Goal: Transaction & Acquisition: Purchase product/service

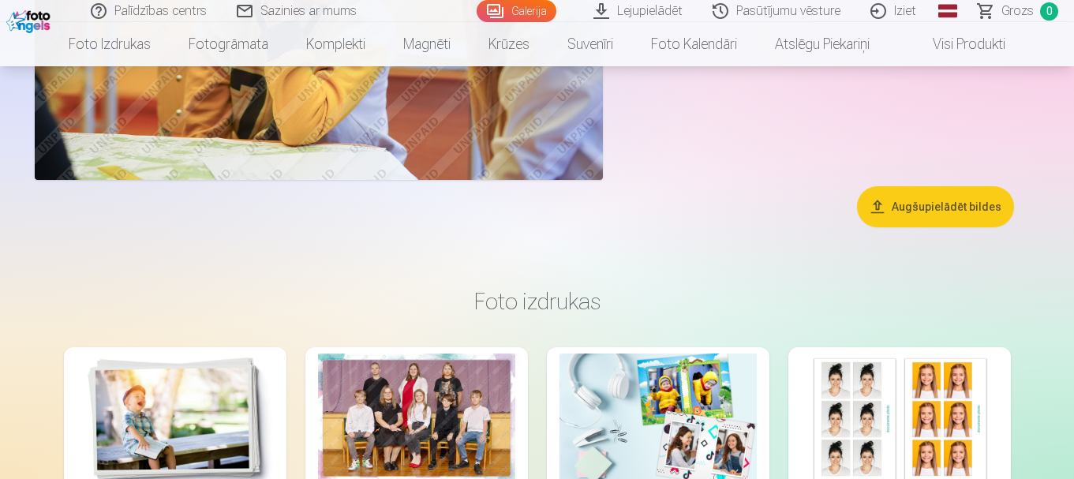
scroll to position [3867, 0]
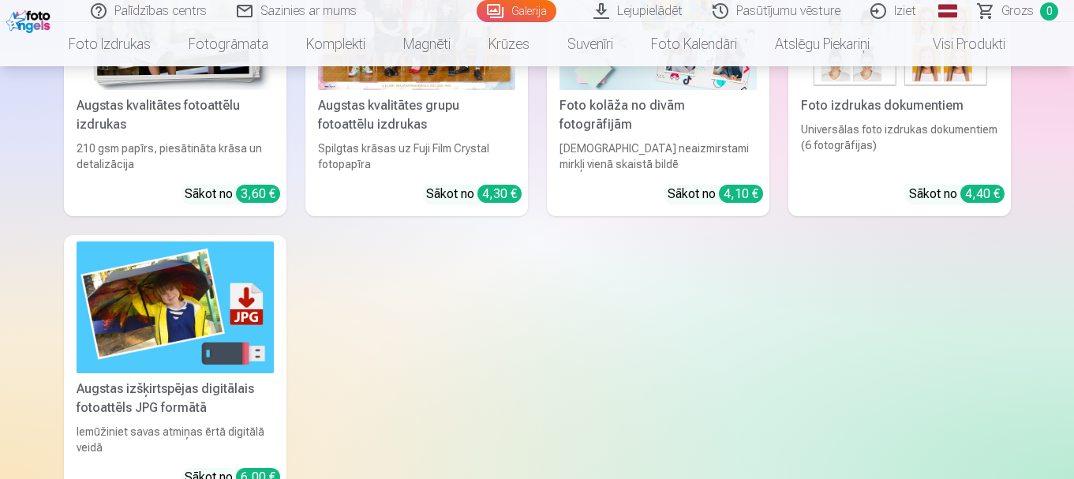
click at [445, 159] on div "Spilgtas krāsas uz Fuji Film Crystal fotopapīra" at bounding box center [417, 156] width 210 height 32
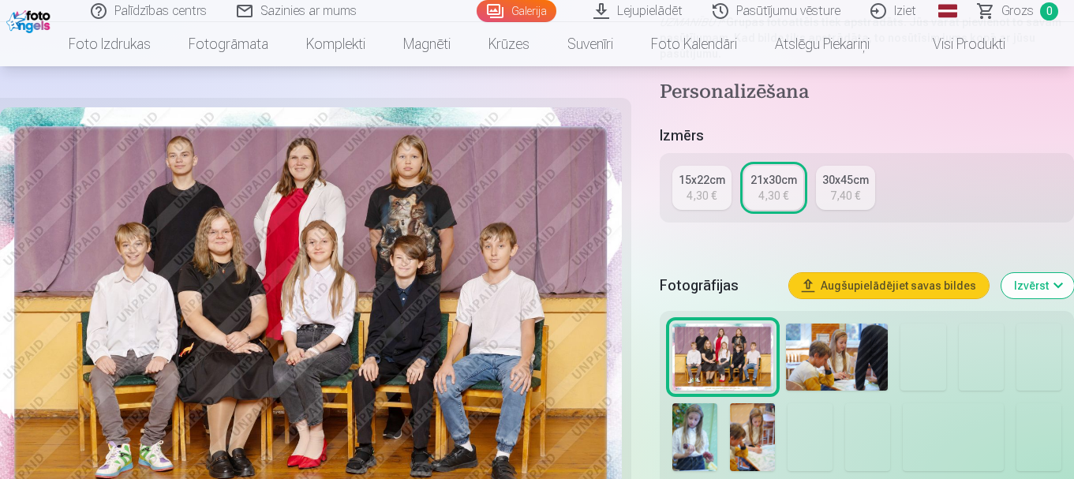
scroll to position [631, 0]
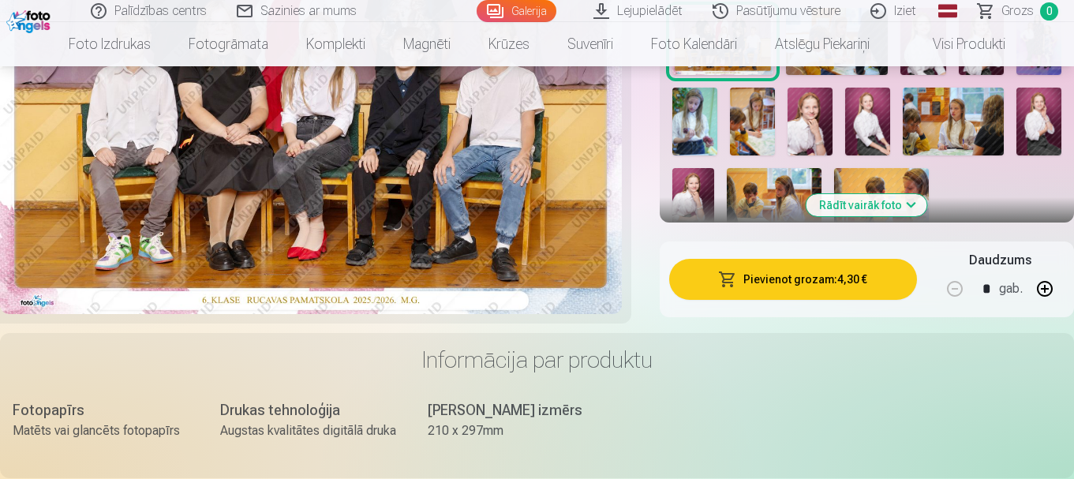
click at [775, 281] on button "Pievienot grozam : 4,30 €" at bounding box center [793, 279] width 248 height 41
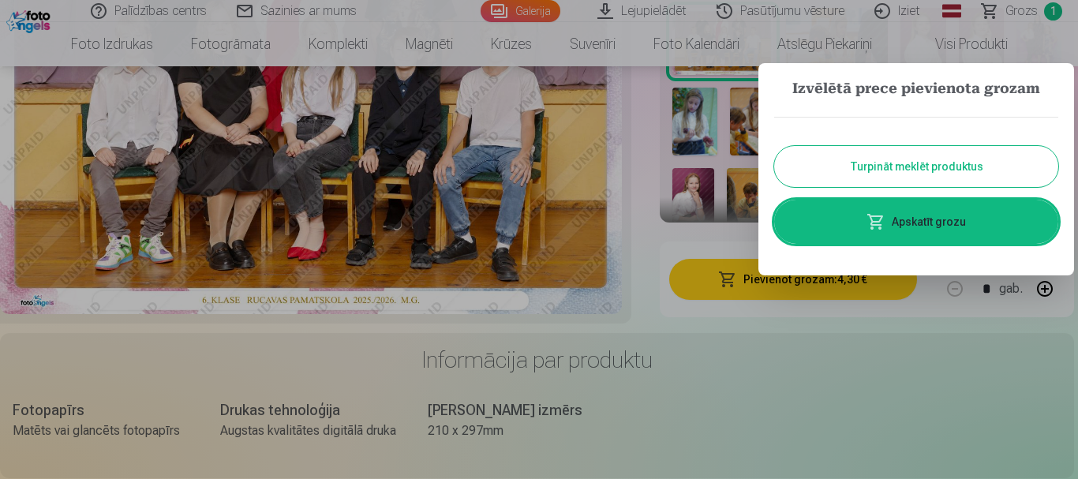
click at [904, 170] on button "Turpināt meklēt produktus" at bounding box center [916, 166] width 284 height 41
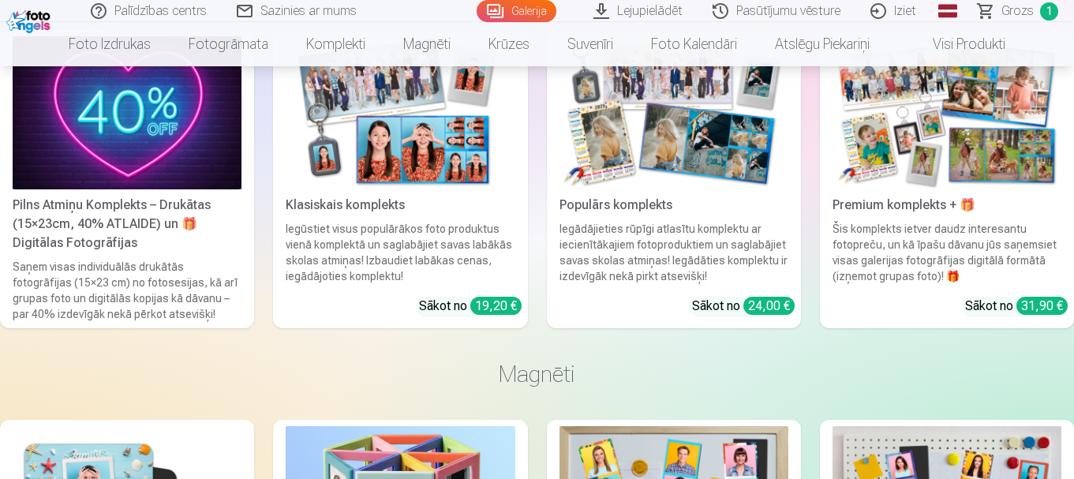
scroll to position [2446, 0]
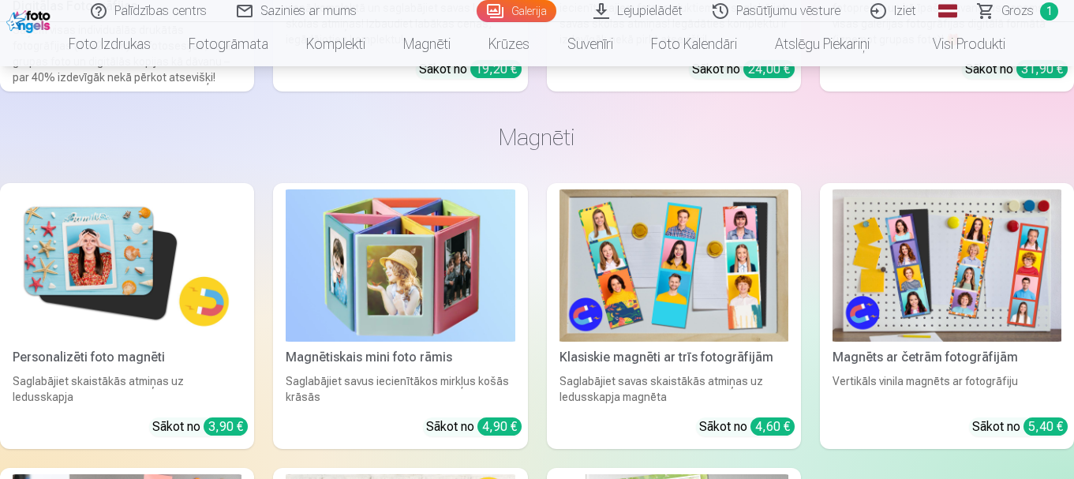
click at [170, 288] on img at bounding box center [127, 265] width 229 height 153
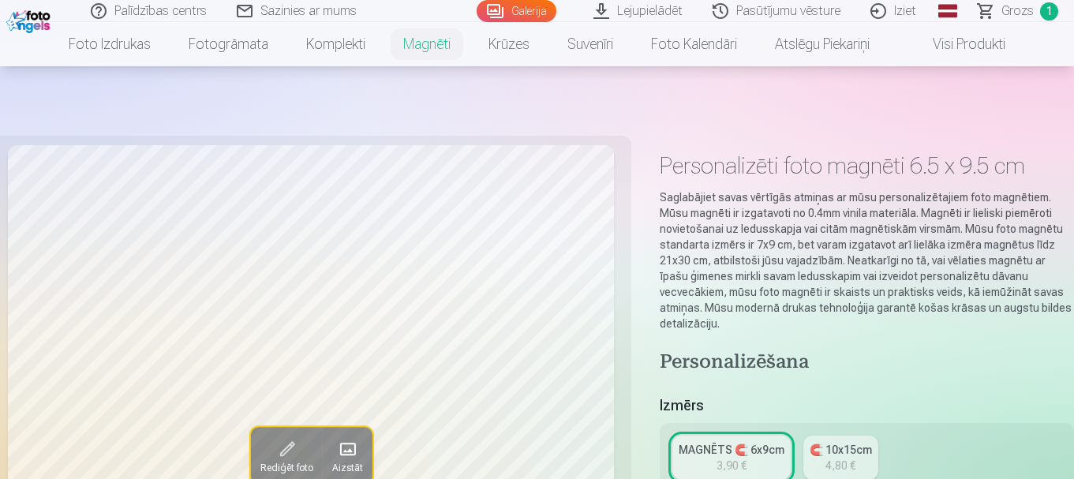
scroll to position [237, 0]
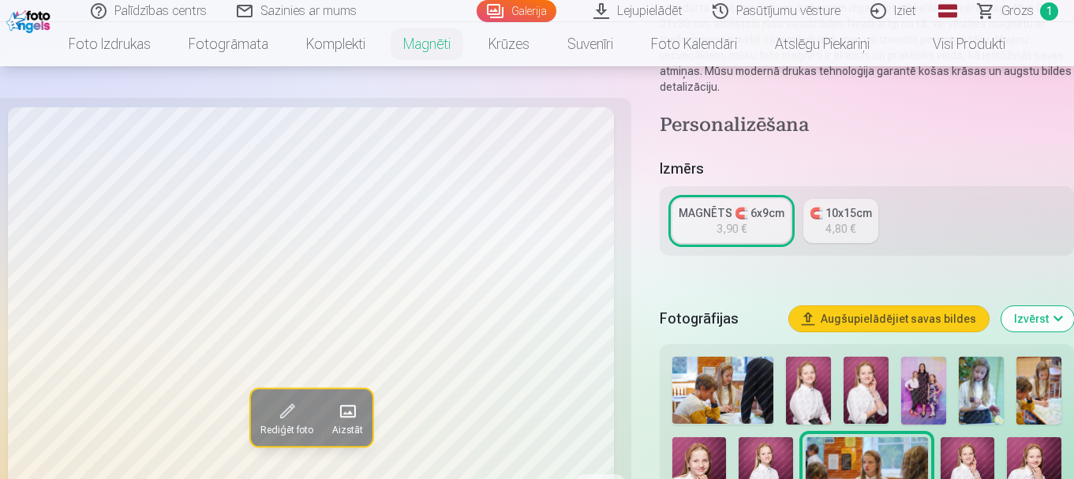
click at [793, 372] on img at bounding box center [808, 391] width 45 height 68
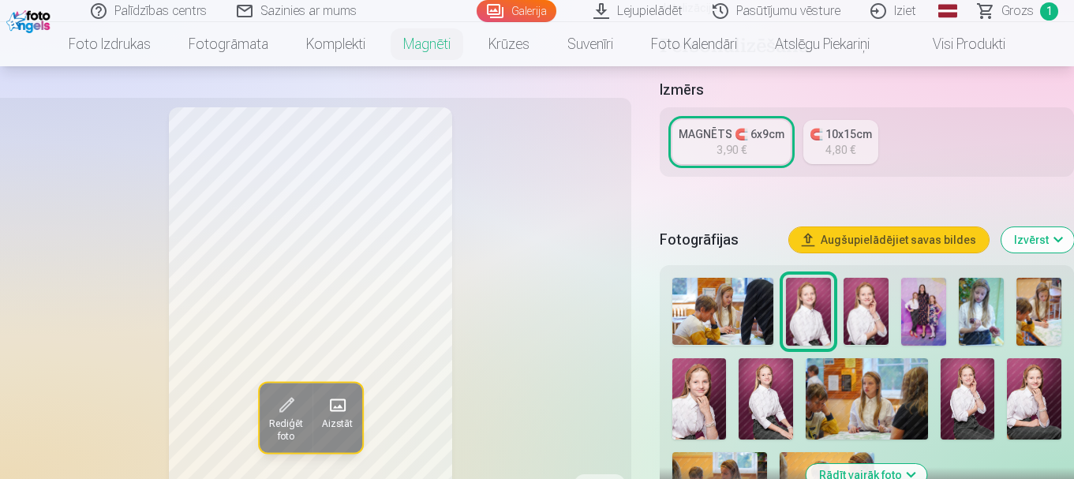
scroll to position [395, 0]
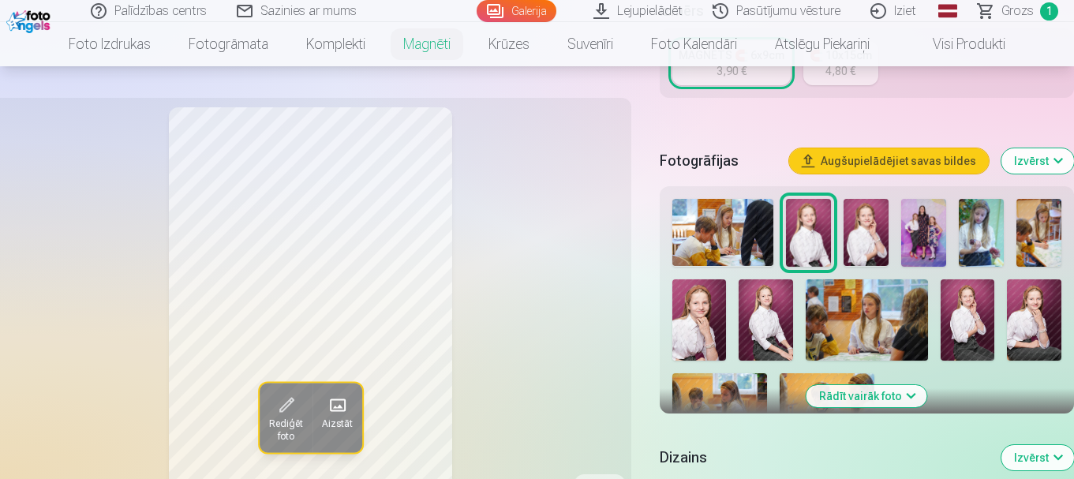
click at [866, 222] on img at bounding box center [866, 232] width 45 height 67
click at [697, 294] on img at bounding box center [699, 319] width 54 height 81
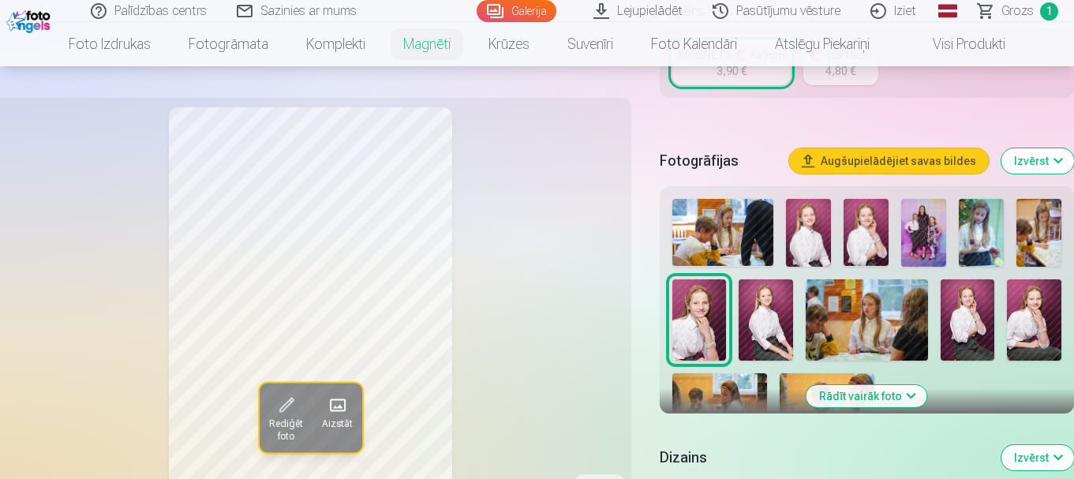
click at [776, 306] on img at bounding box center [766, 319] width 54 height 81
click at [983, 312] on img at bounding box center [968, 319] width 54 height 81
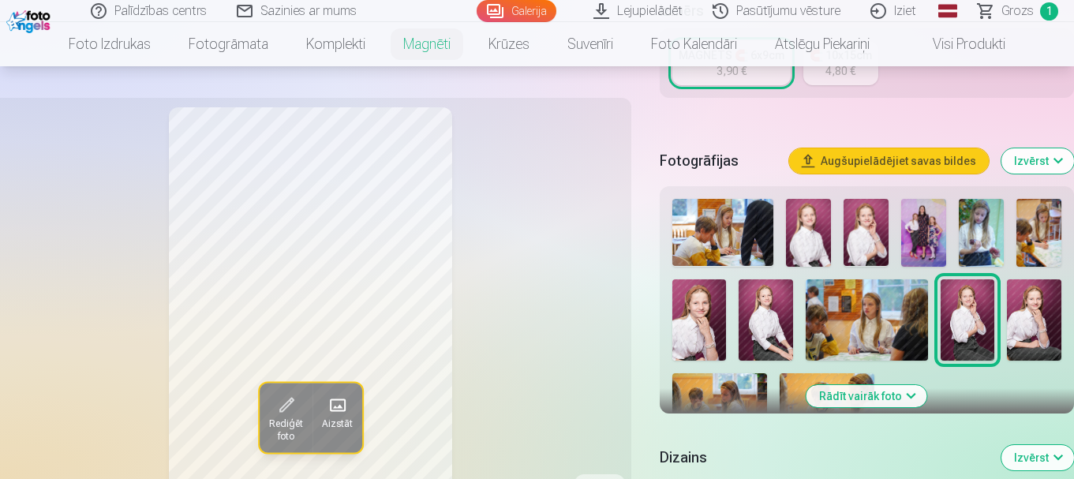
click at [1026, 309] on img at bounding box center [1034, 319] width 54 height 81
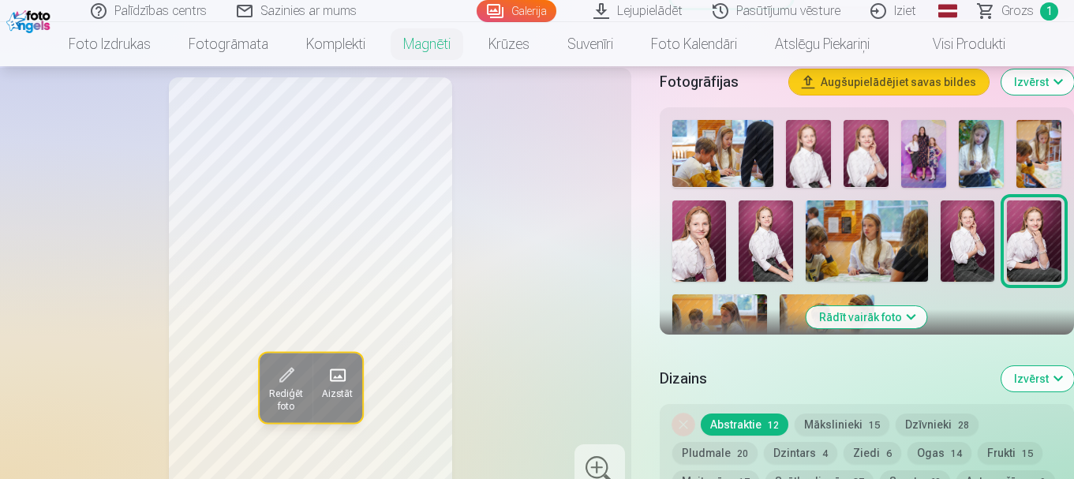
scroll to position [552, 0]
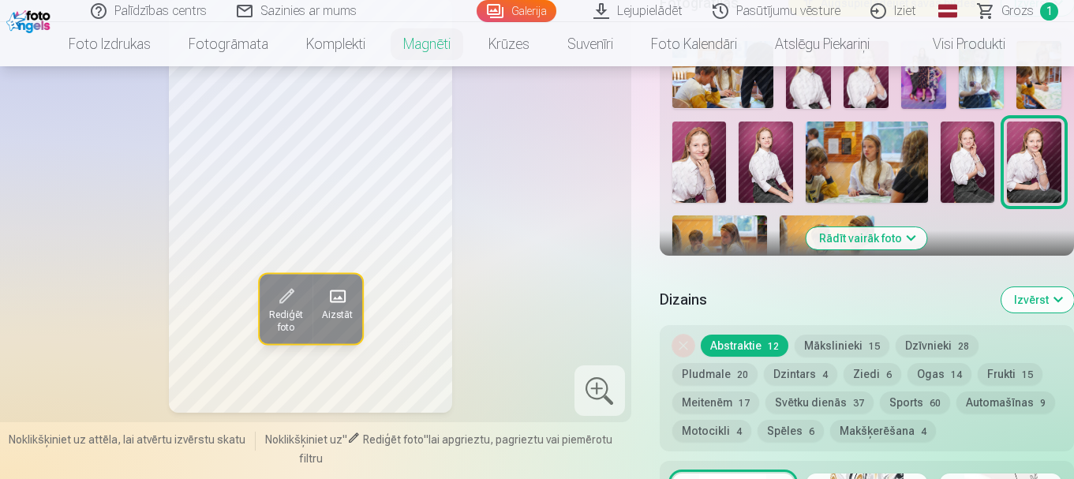
click at [757, 132] on img at bounding box center [766, 162] width 54 height 81
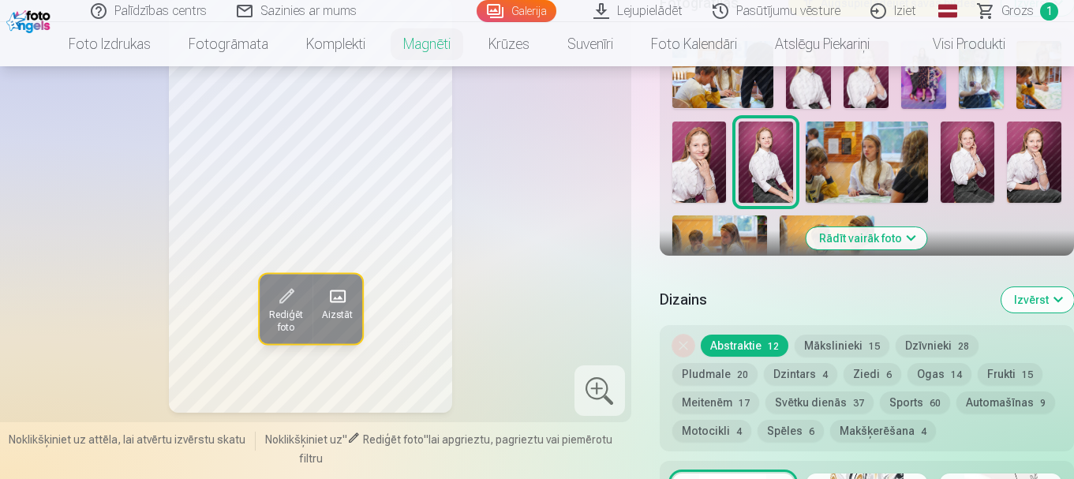
click at [713, 154] on img at bounding box center [699, 162] width 54 height 81
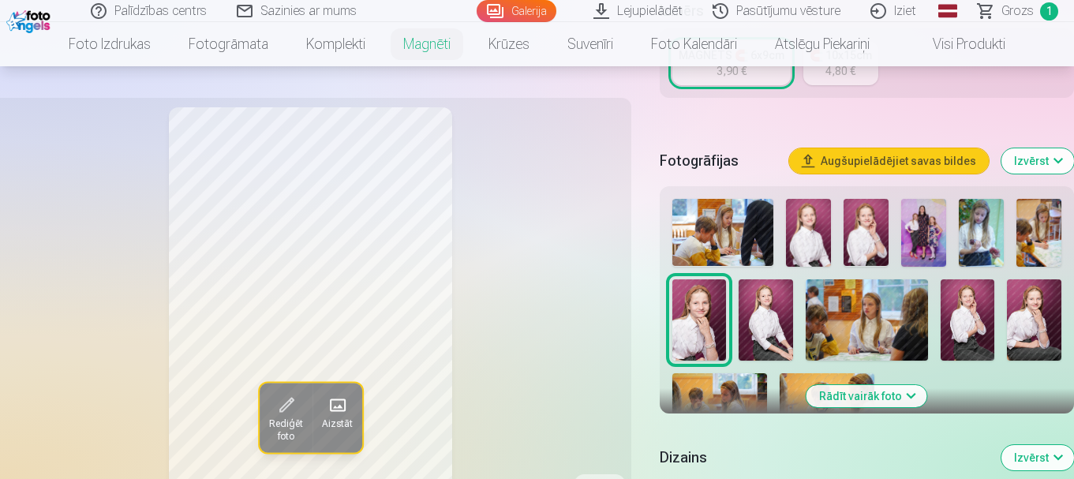
click at [771, 293] on img at bounding box center [766, 319] width 54 height 81
click at [700, 294] on img at bounding box center [699, 319] width 54 height 81
click at [753, 297] on img at bounding box center [766, 319] width 54 height 81
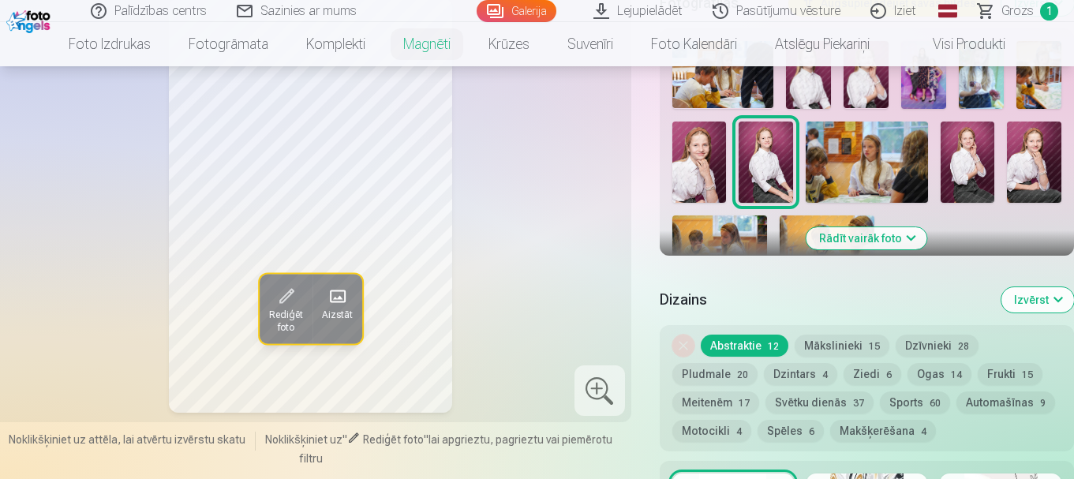
scroll to position [631, 0]
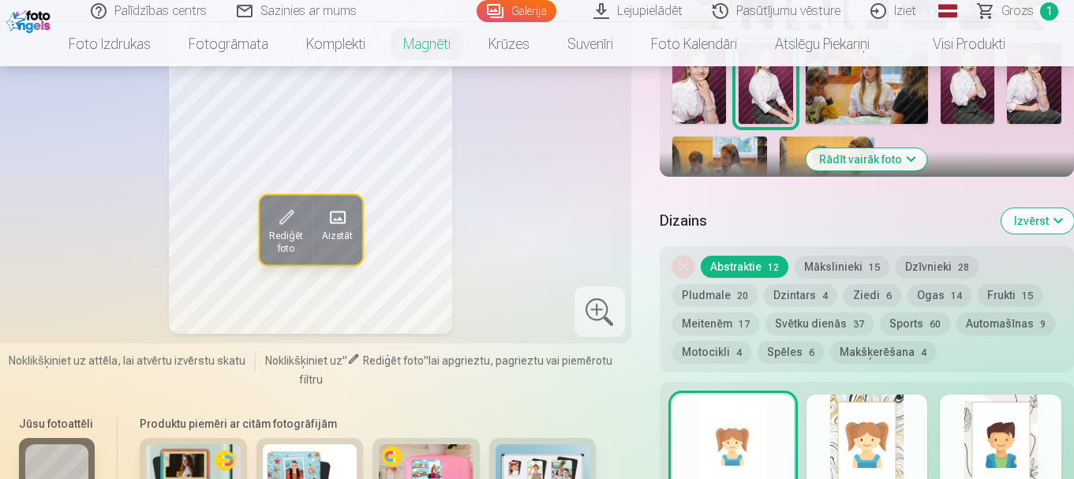
click at [681, 312] on button "Meitenēm 17" at bounding box center [715, 323] width 87 height 22
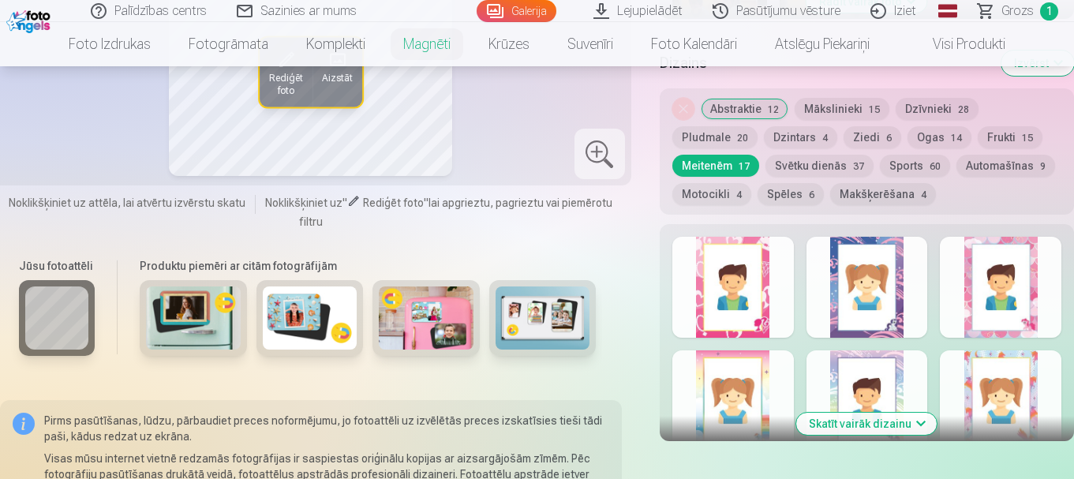
scroll to position [710, 0]
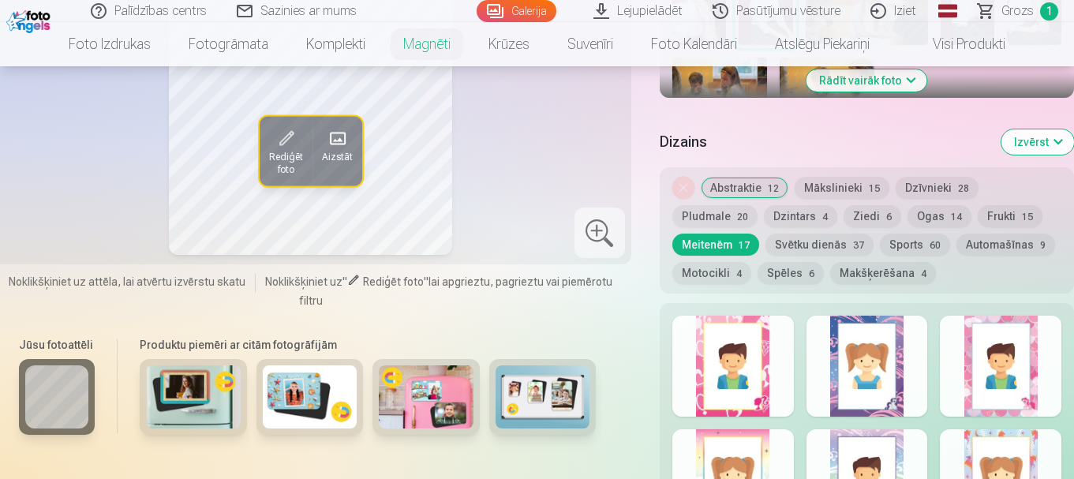
click at [996, 205] on button "Frukti 15" at bounding box center [1010, 216] width 65 height 22
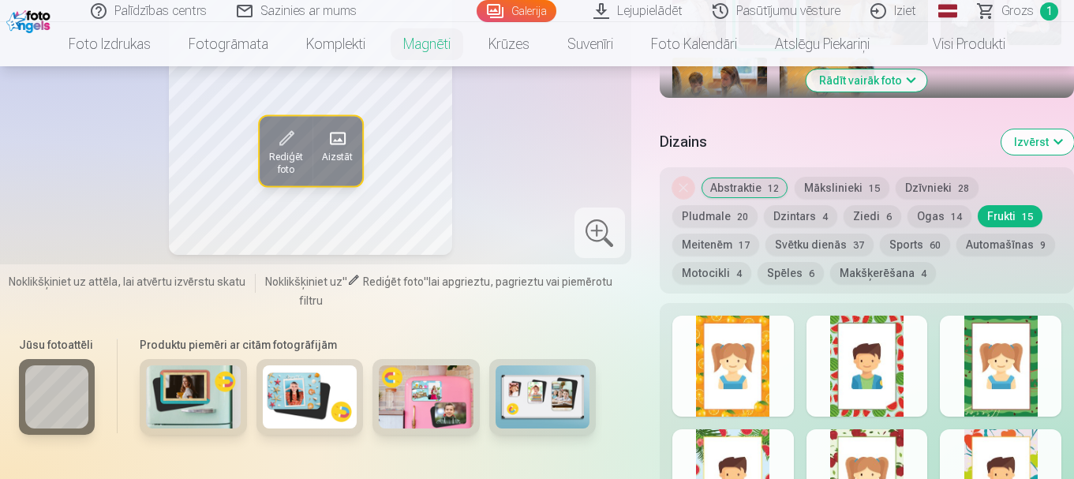
click at [852, 177] on button "Mākslinieki 15" at bounding box center [842, 188] width 95 height 22
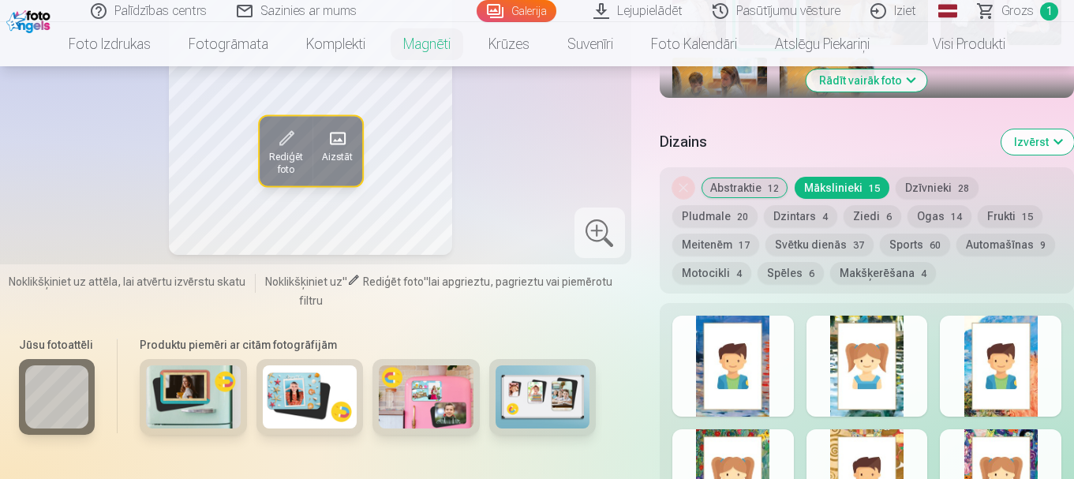
click at [863, 205] on button "Ziedi 6" at bounding box center [873, 216] width 58 height 22
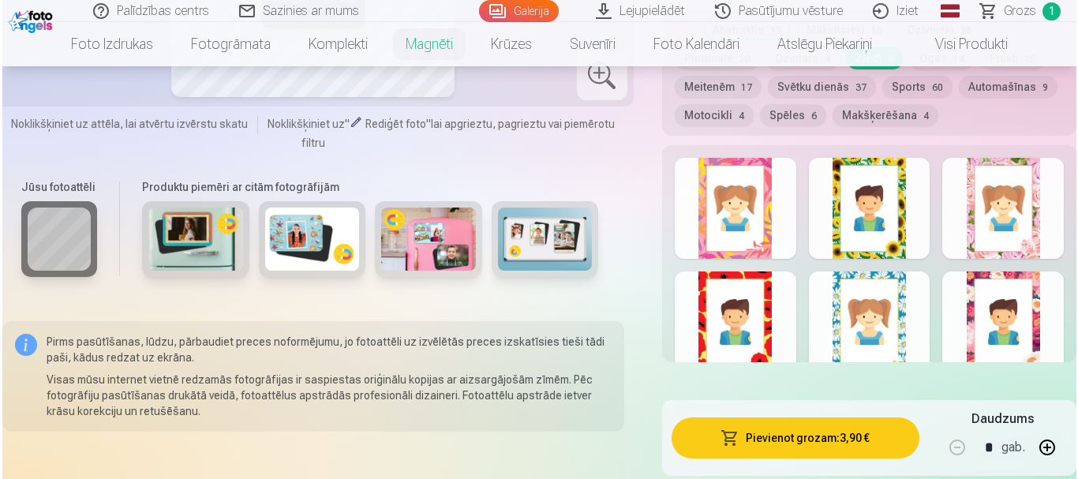
scroll to position [947, 0]
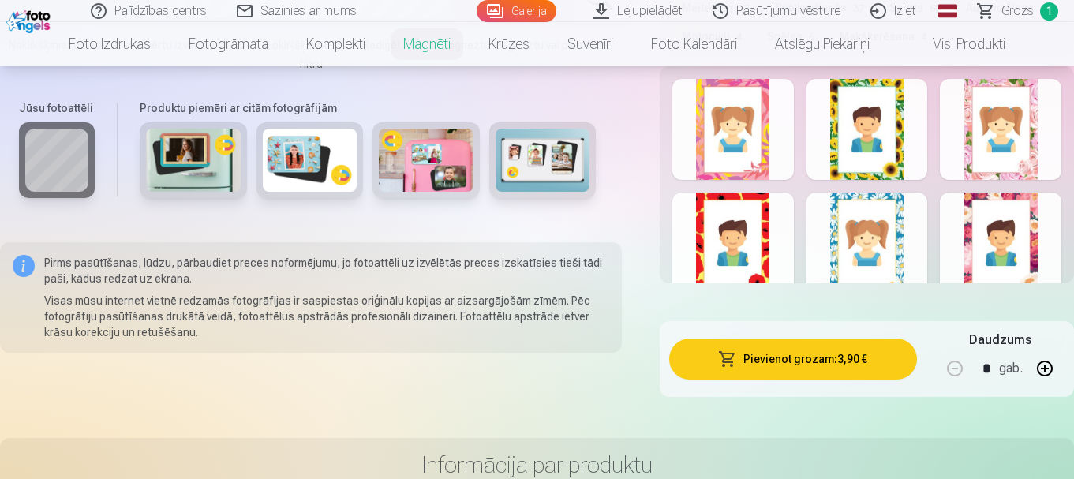
click at [988, 122] on div at bounding box center [1001, 129] width 122 height 101
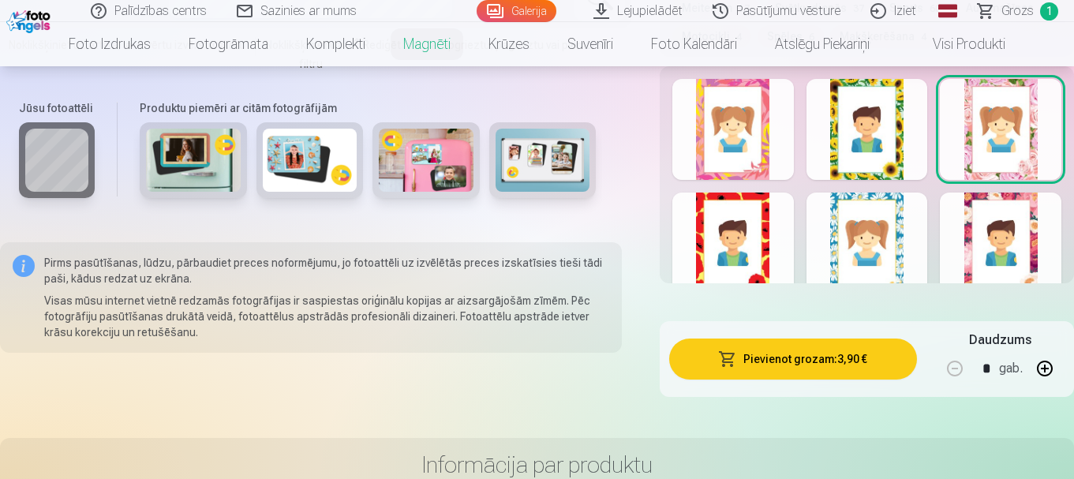
click at [813, 346] on button "Pievienot grozam : 3,90 €" at bounding box center [793, 359] width 248 height 41
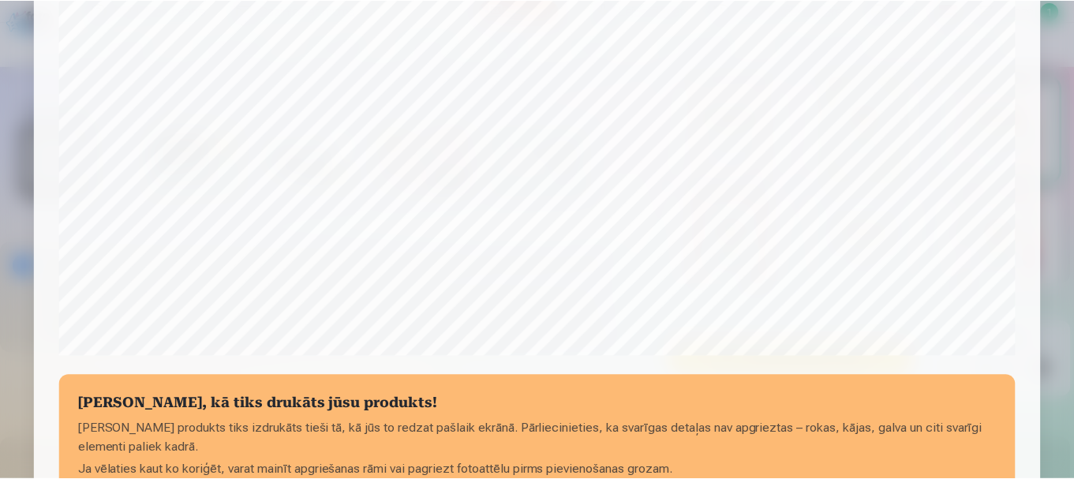
scroll to position [500, 0]
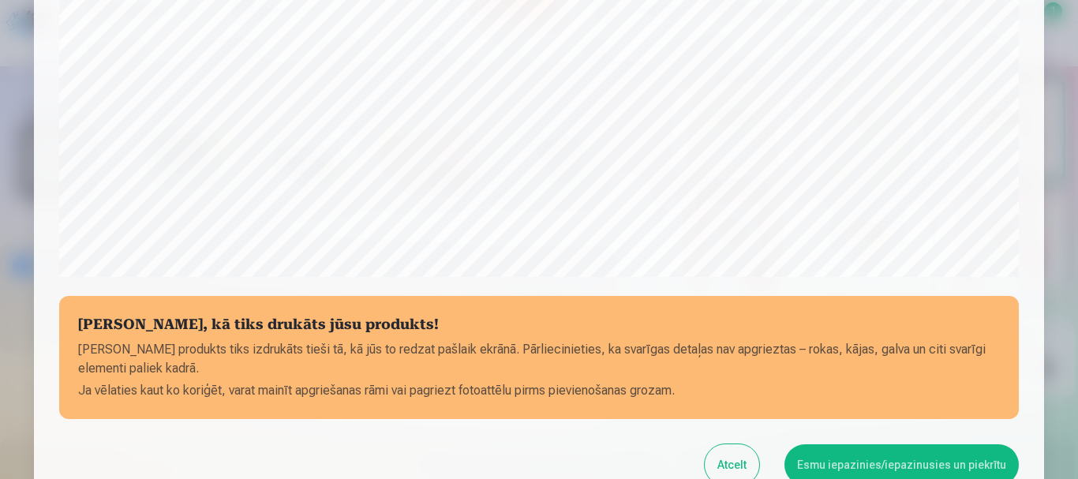
click at [902, 455] on button "Esmu iepazinies/iepazinusies un piekrītu" at bounding box center [901, 464] width 234 height 41
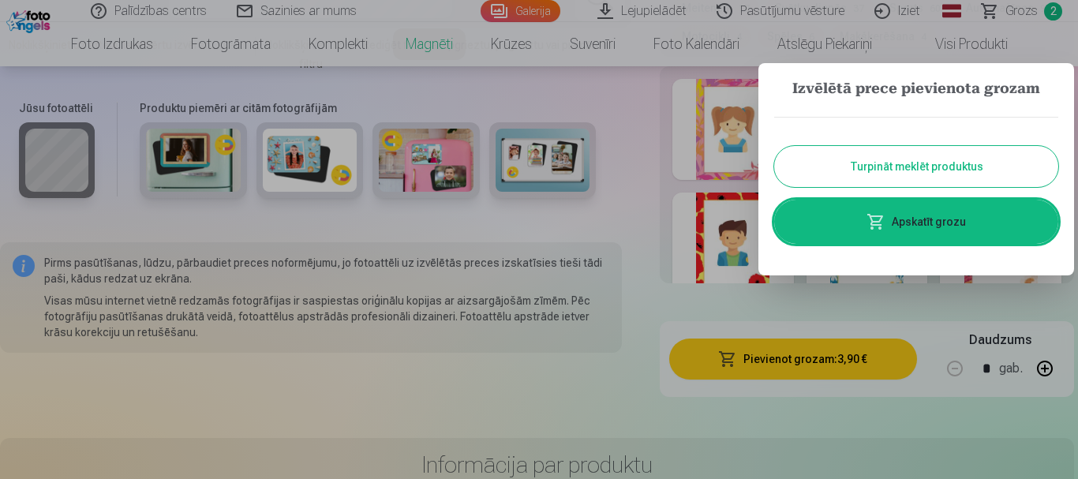
click at [885, 217] on span at bounding box center [875, 221] width 19 height 19
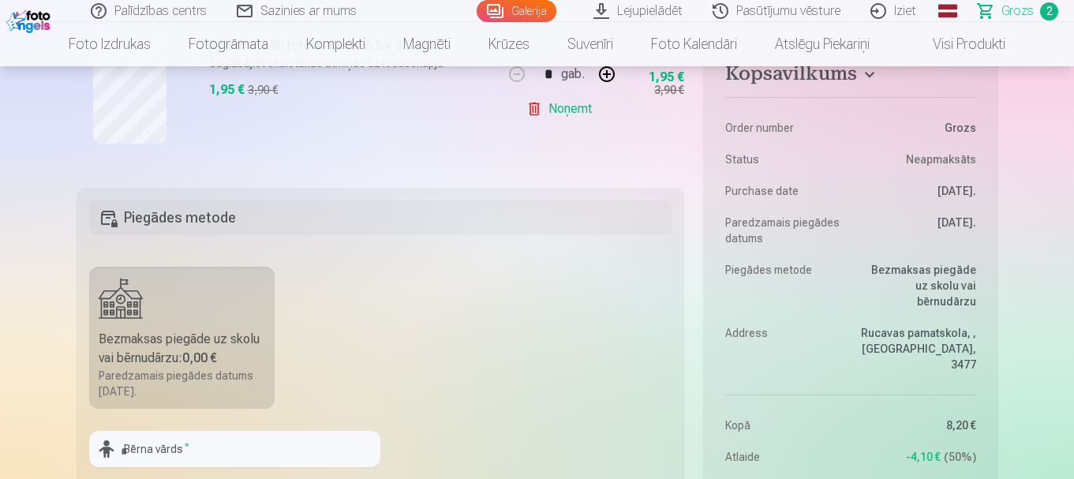
scroll to position [710, 0]
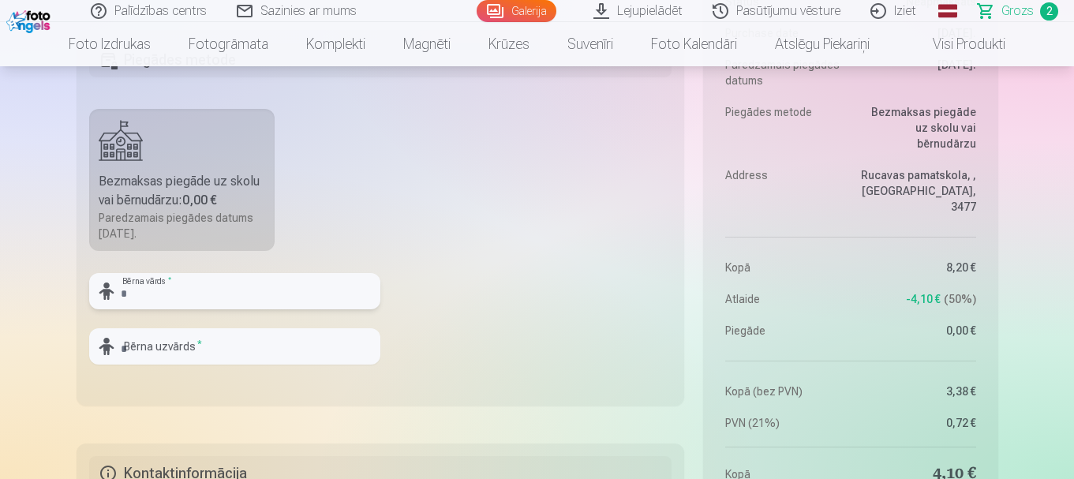
click at [167, 293] on input "text" at bounding box center [234, 291] width 291 height 36
type input "******"
click at [181, 337] on input "text" at bounding box center [234, 346] width 291 height 36
type input "*********"
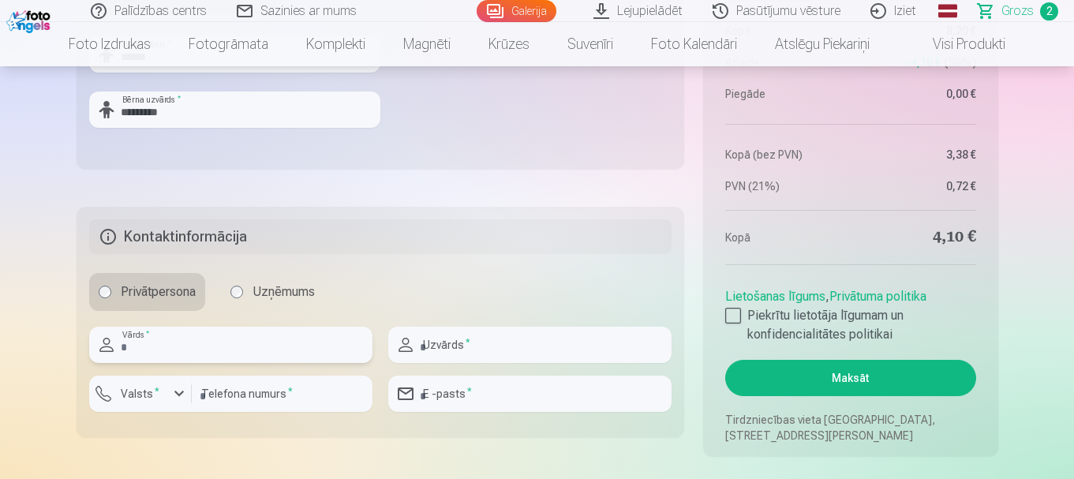
click at [177, 336] on input "text" at bounding box center [230, 345] width 283 height 36
type input "*****"
type input "*********"
type input "********"
type input "**********"
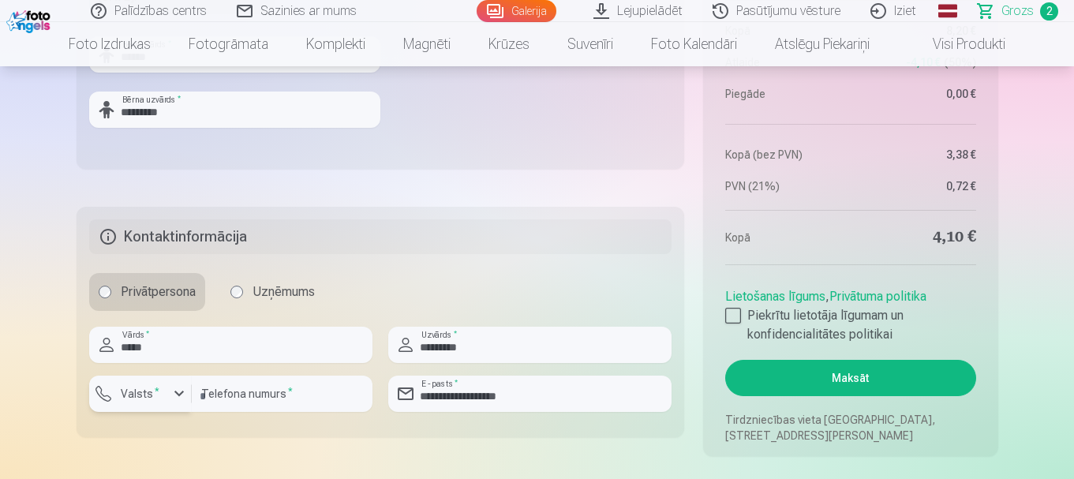
click at [151, 404] on button "Valsts *" at bounding box center [140, 394] width 103 height 36
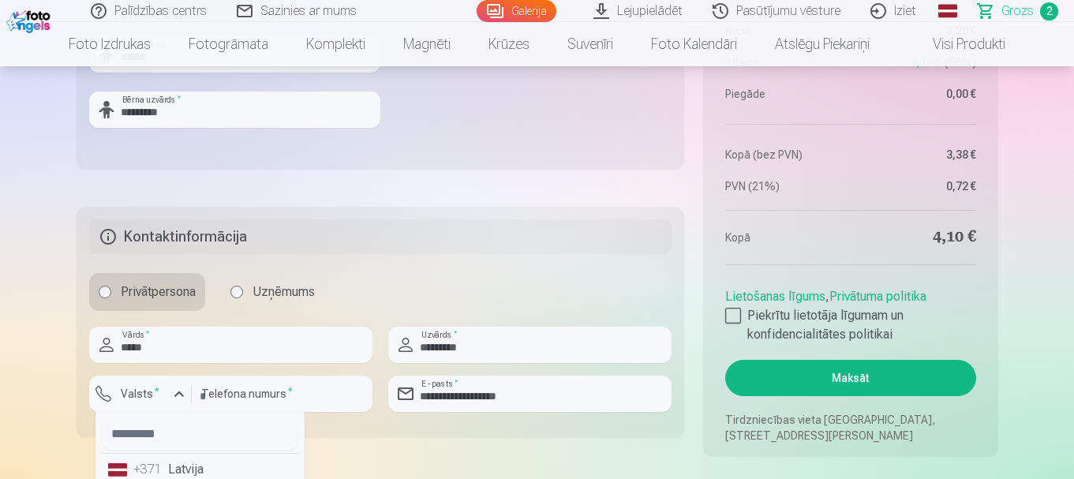
click at [168, 467] on li "+371 Latvija" at bounding box center [200, 470] width 196 height 32
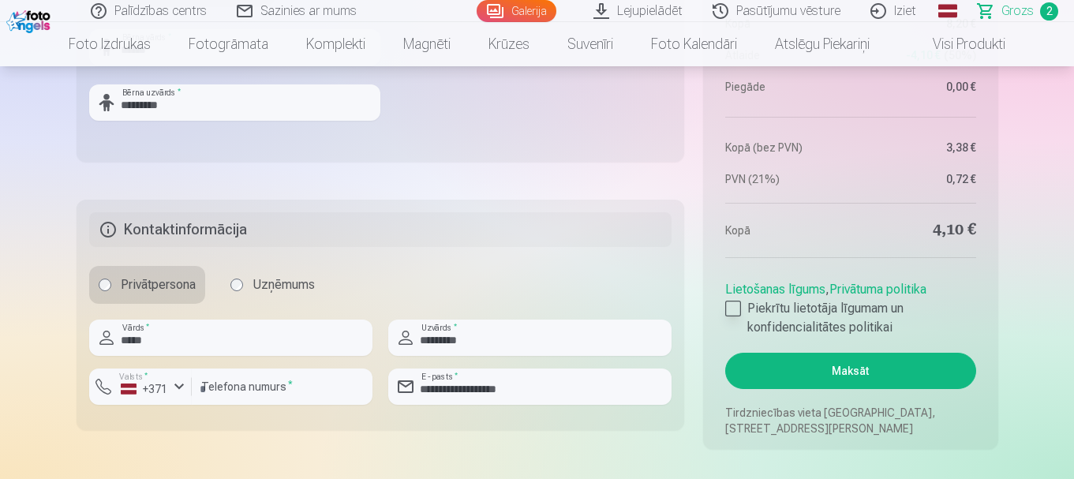
click at [735, 312] on div at bounding box center [733, 309] width 16 height 16
click at [796, 360] on button "Maksāt" at bounding box center [850, 371] width 250 height 36
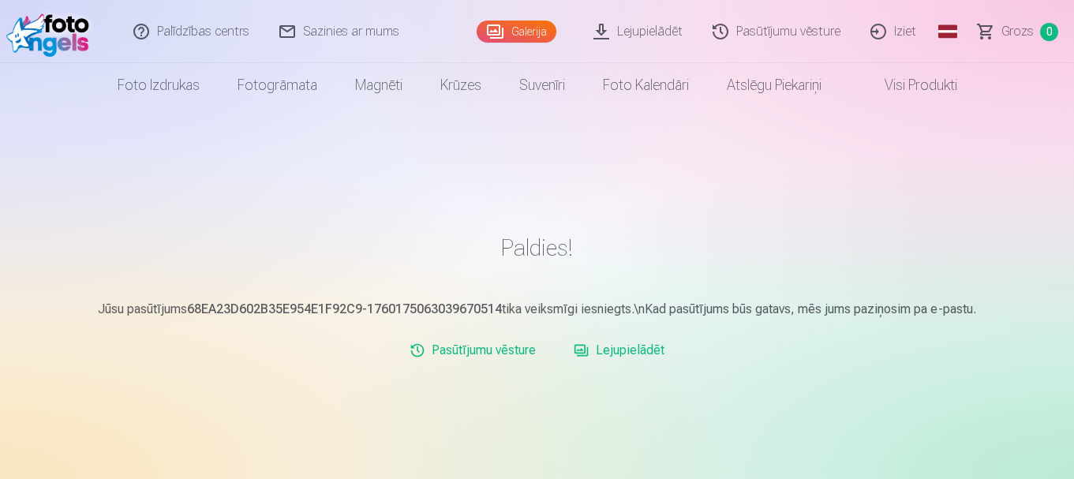
click at [522, 343] on link "Pasūtījumu vēsture" at bounding box center [472, 351] width 139 height 32
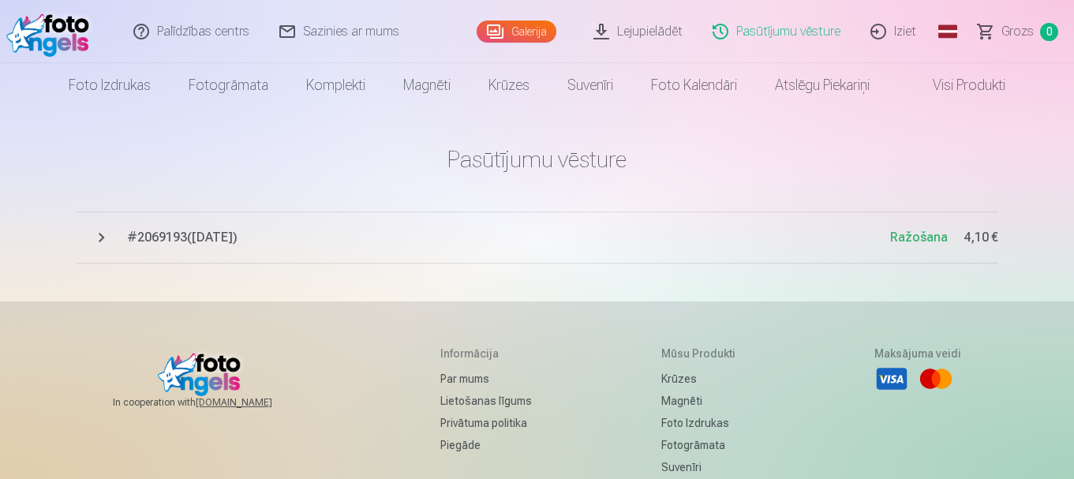
click at [914, 27] on link "Iziet" at bounding box center [894, 31] width 76 height 63
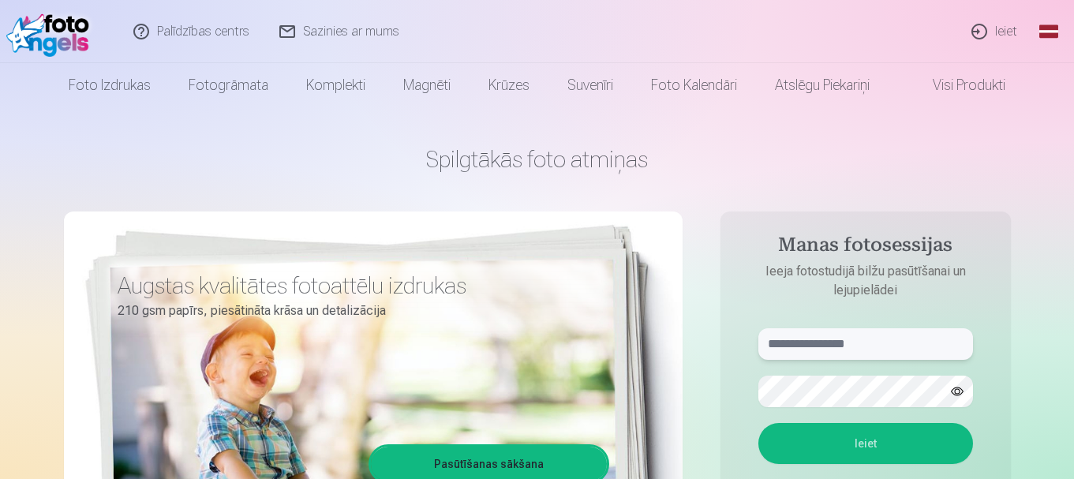
click at [833, 350] on input "text" at bounding box center [865, 344] width 215 height 32
type input "**********"
click at [910, 444] on button "Ieiet" at bounding box center [865, 443] width 215 height 41
